Goal: Transaction & Acquisition: Purchase product/service

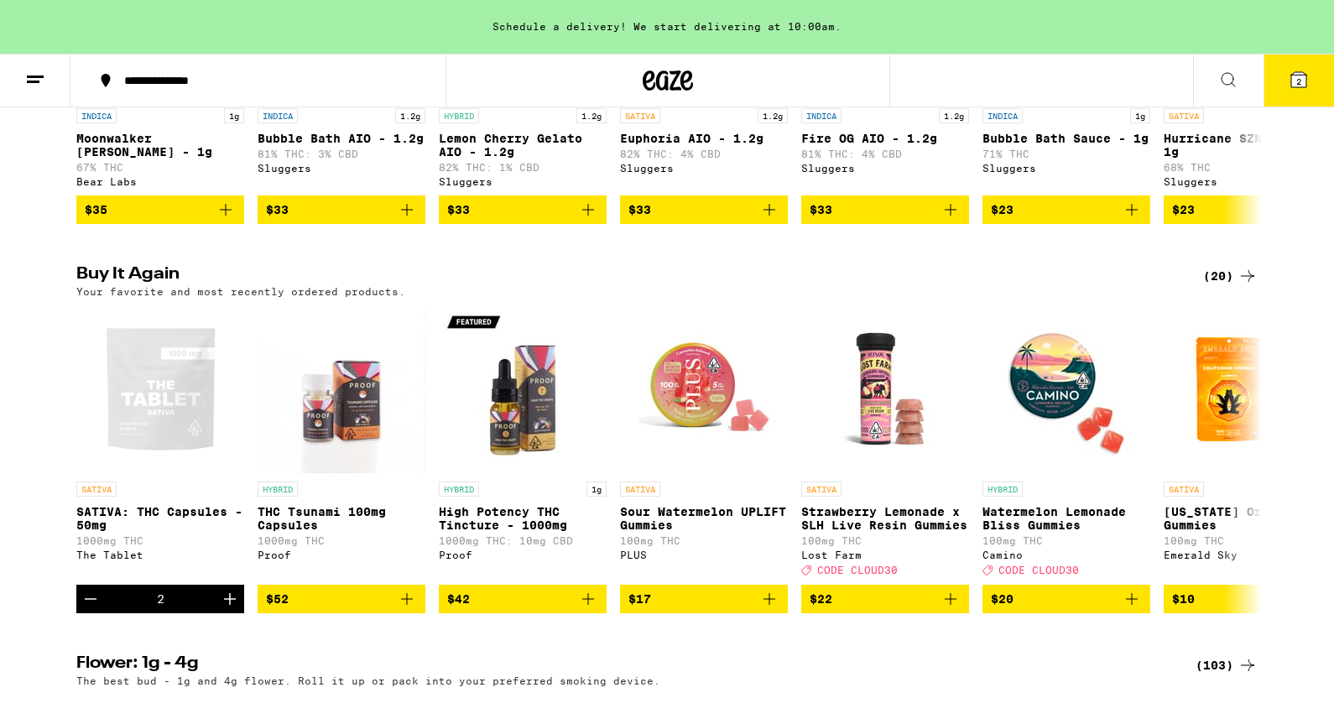
scroll to position [1588, 0]
